Goal: Task Accomplishment & Management: Manage account settings

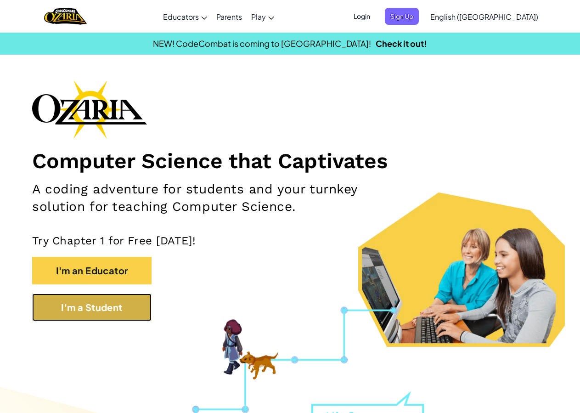
click at [59, 308] on button "I'm a Student" at bounding box center [91, 307] width 119 height 28
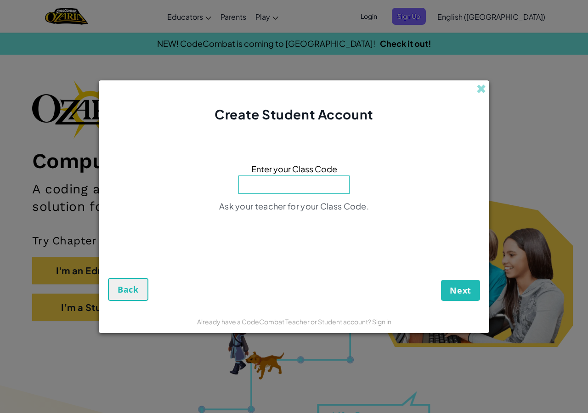
click at [481, 95] on div "Create Student Account" at bounding box center [294, 101] width 390 height 43
click at [482, 91] on span at bounding box center [481, 89] width 10 height 10
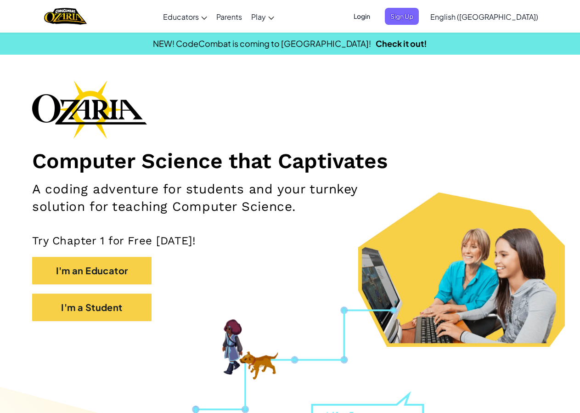
click at [376, 12] on span "Login" at bounding box center [362, 16] width 28 height 17
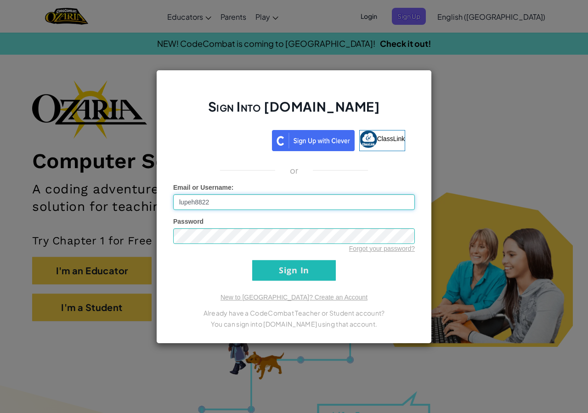
type input "lupeh8822"
click at [252, 260] on input "Sign In" at bounding box center [294, 270] width 84 height 21
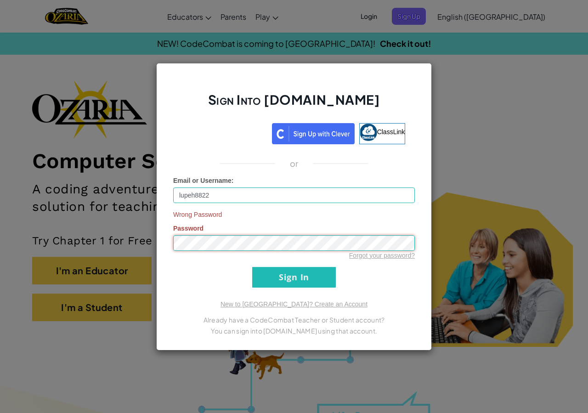
click at [252, 267] on input "Sign In" at bounding box center [294, 277] width 84 height 21
